Goal: Task Accomplishment & Management: Manage account settings

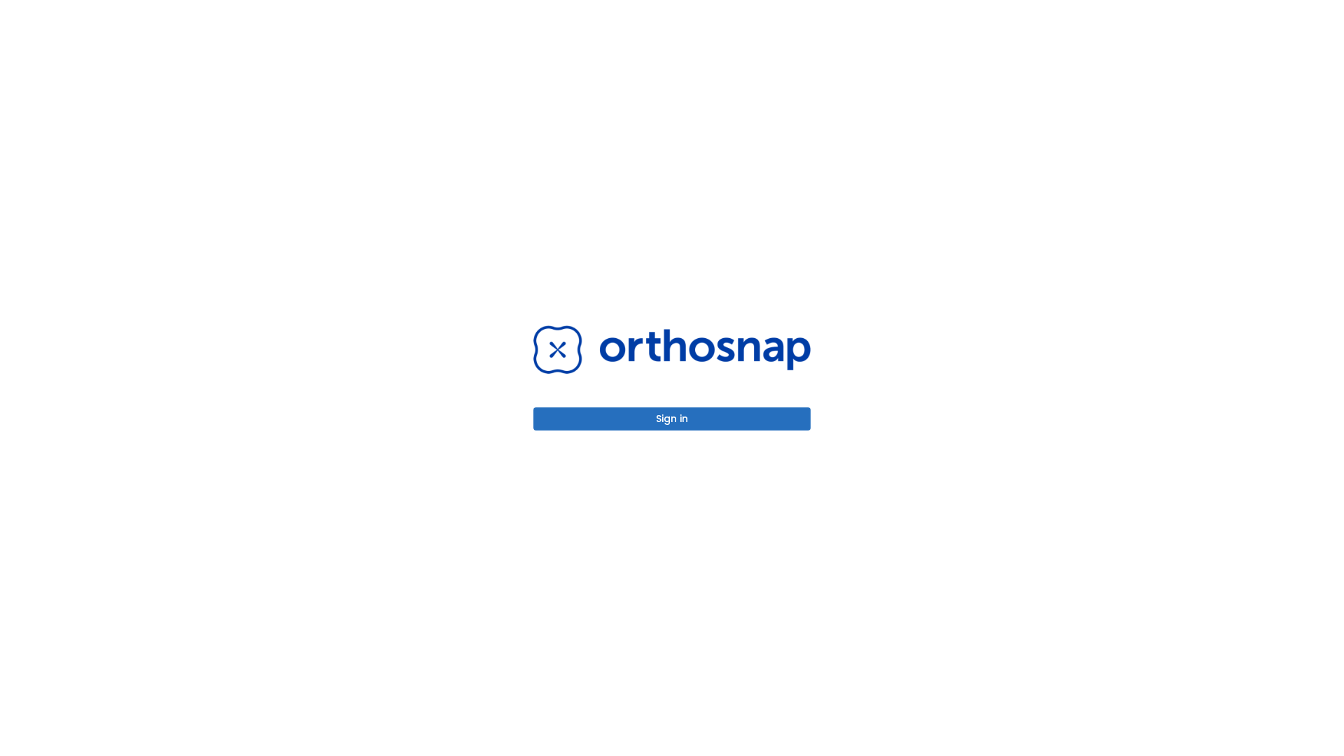
click at [672, 419] on button "Sign in" at bounding box center [671, 418] width 277 height 23
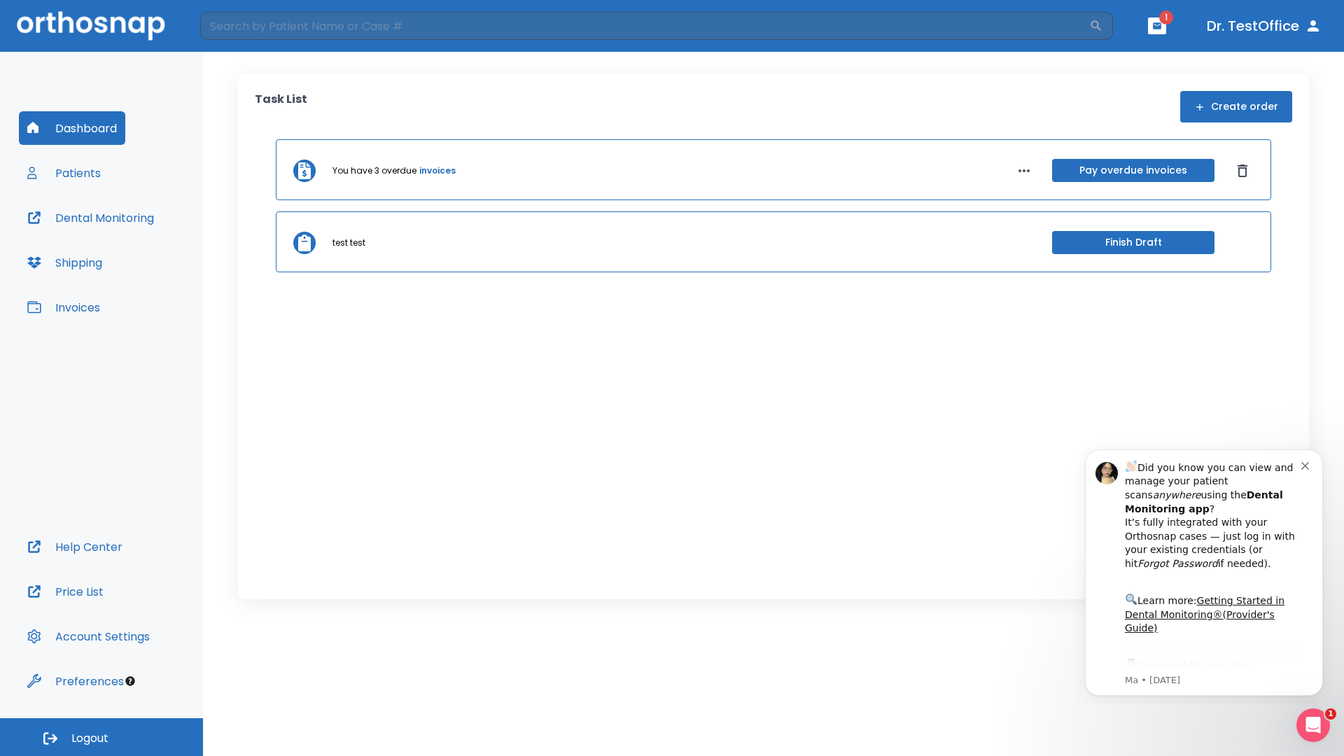
click at [102, 737] on span "Logout" at bounding box center [89, 738] width 37 height 15
